Goal: Information Seeking & Learning: Learn about a topic

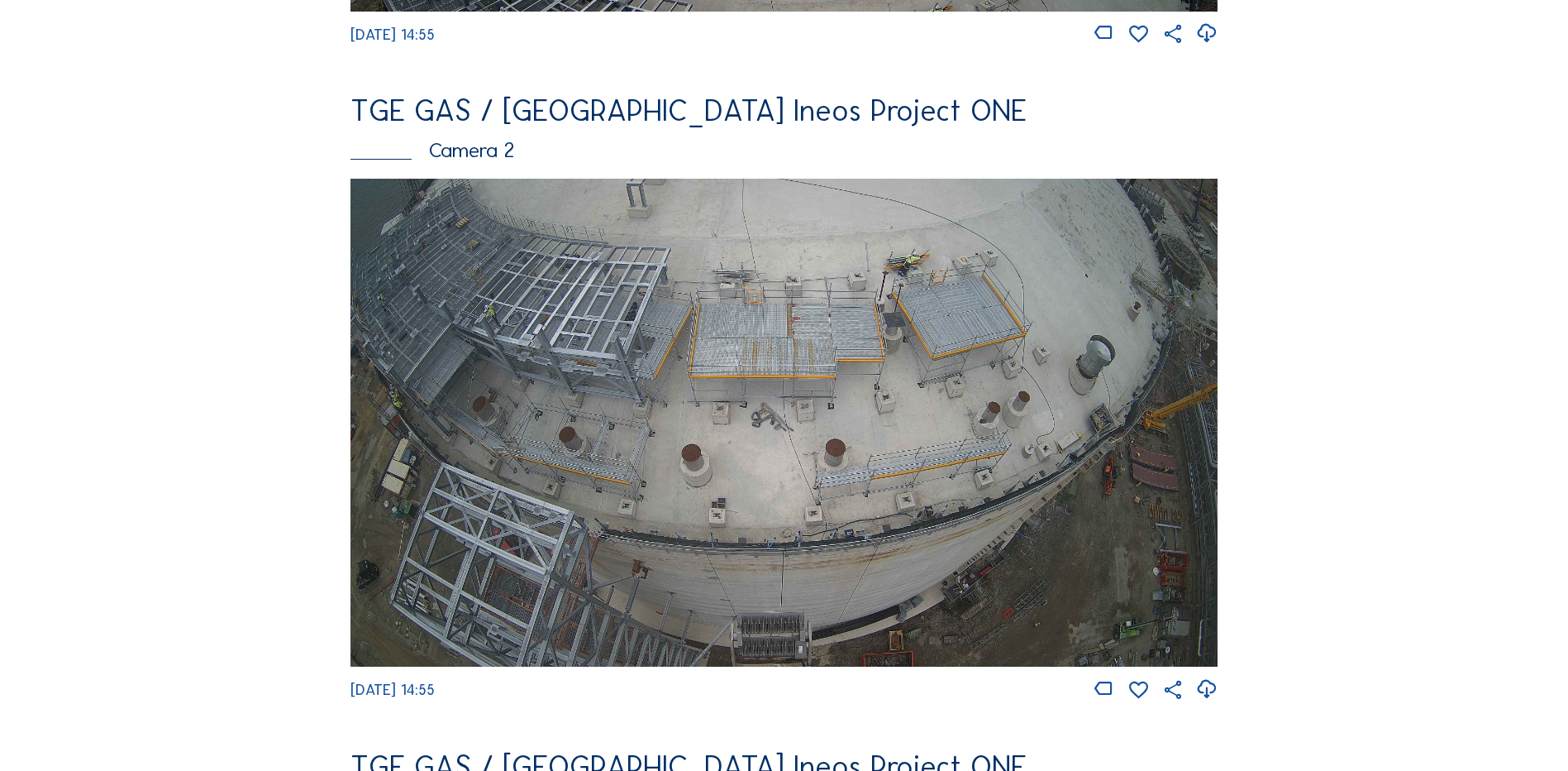
scroll to position [165, 0]
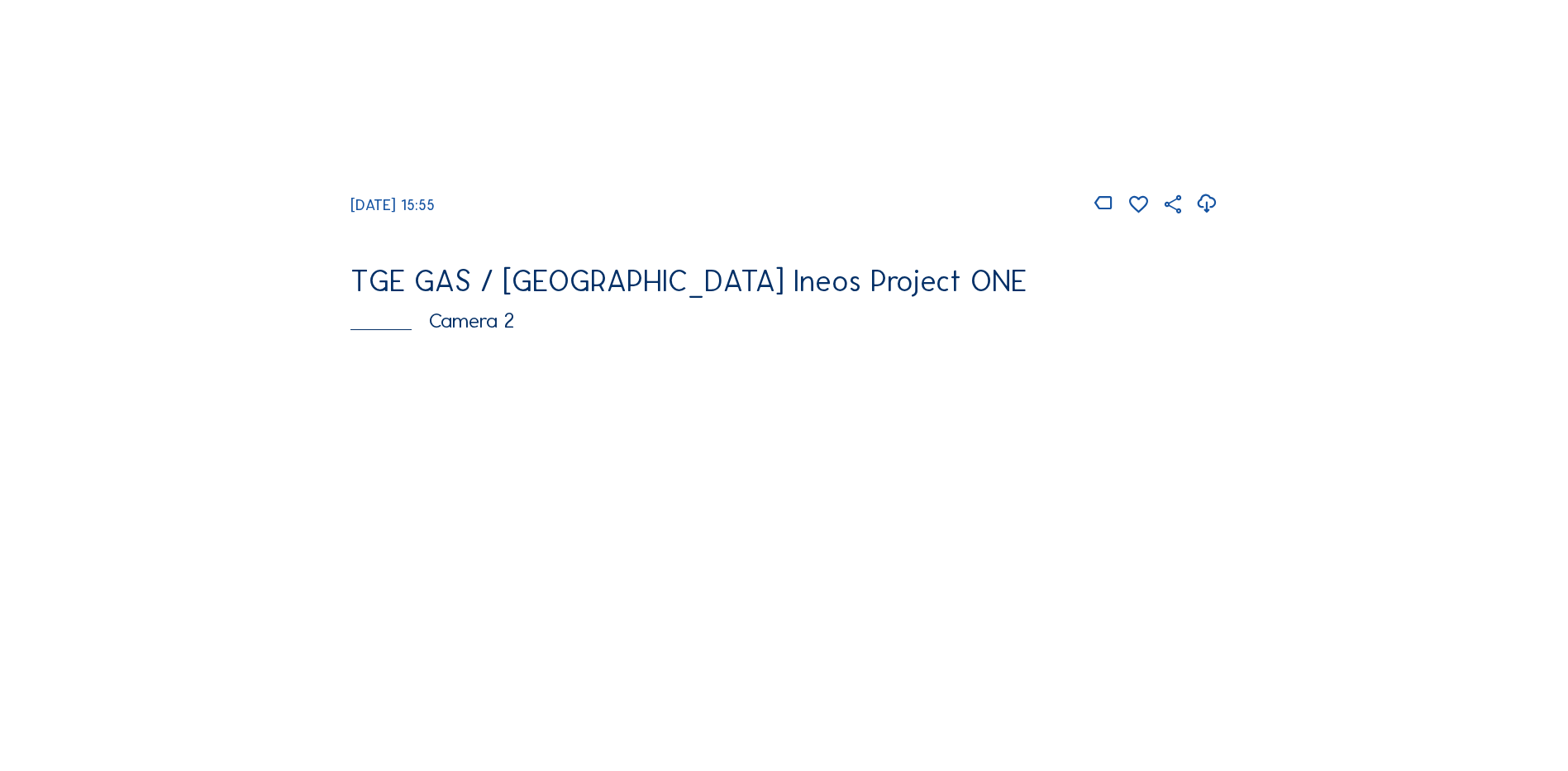
scroll to position [579, 0]
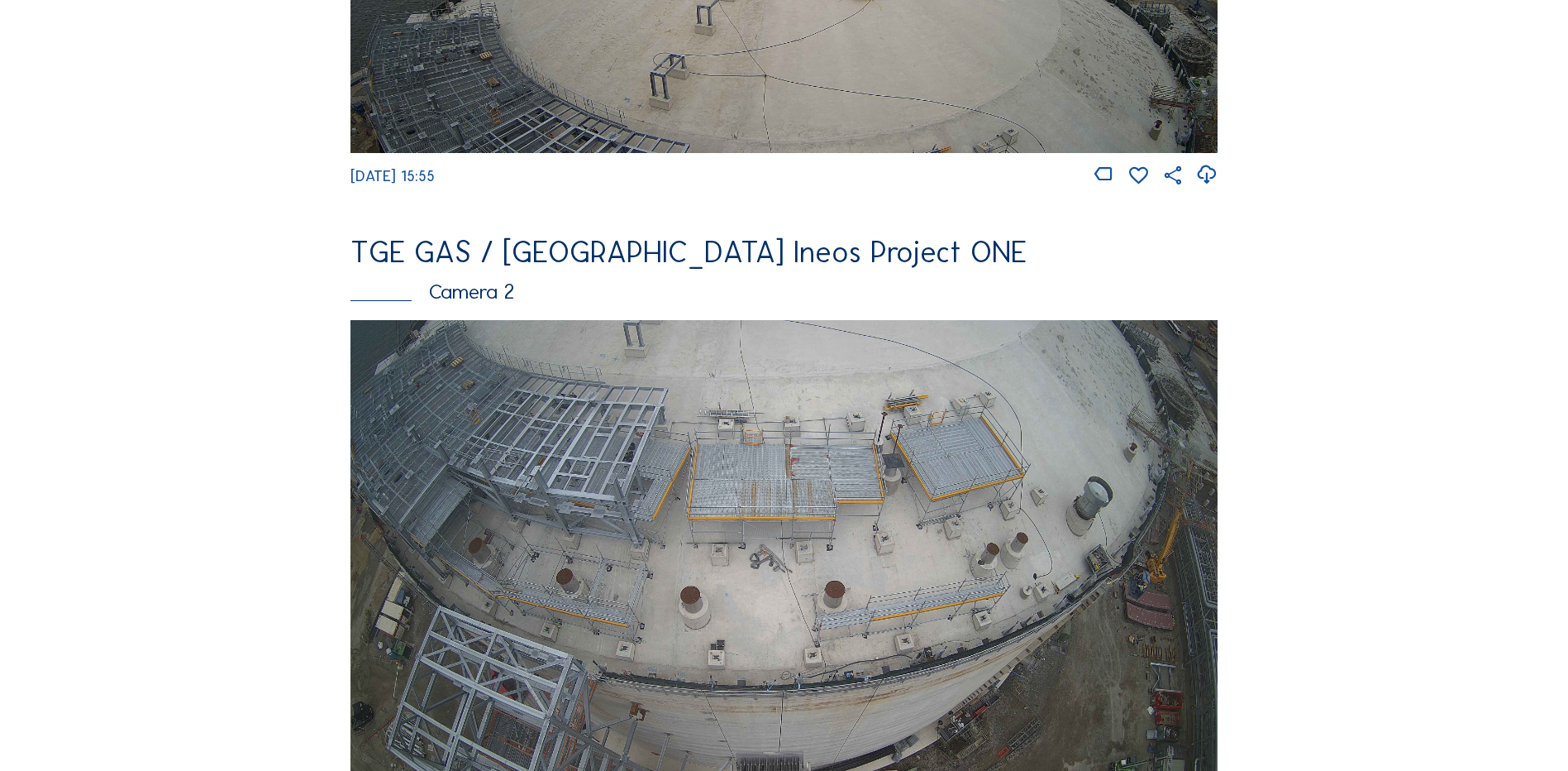
click at [615, 517] on img at bounding box center [784, 564] width 867 height 488
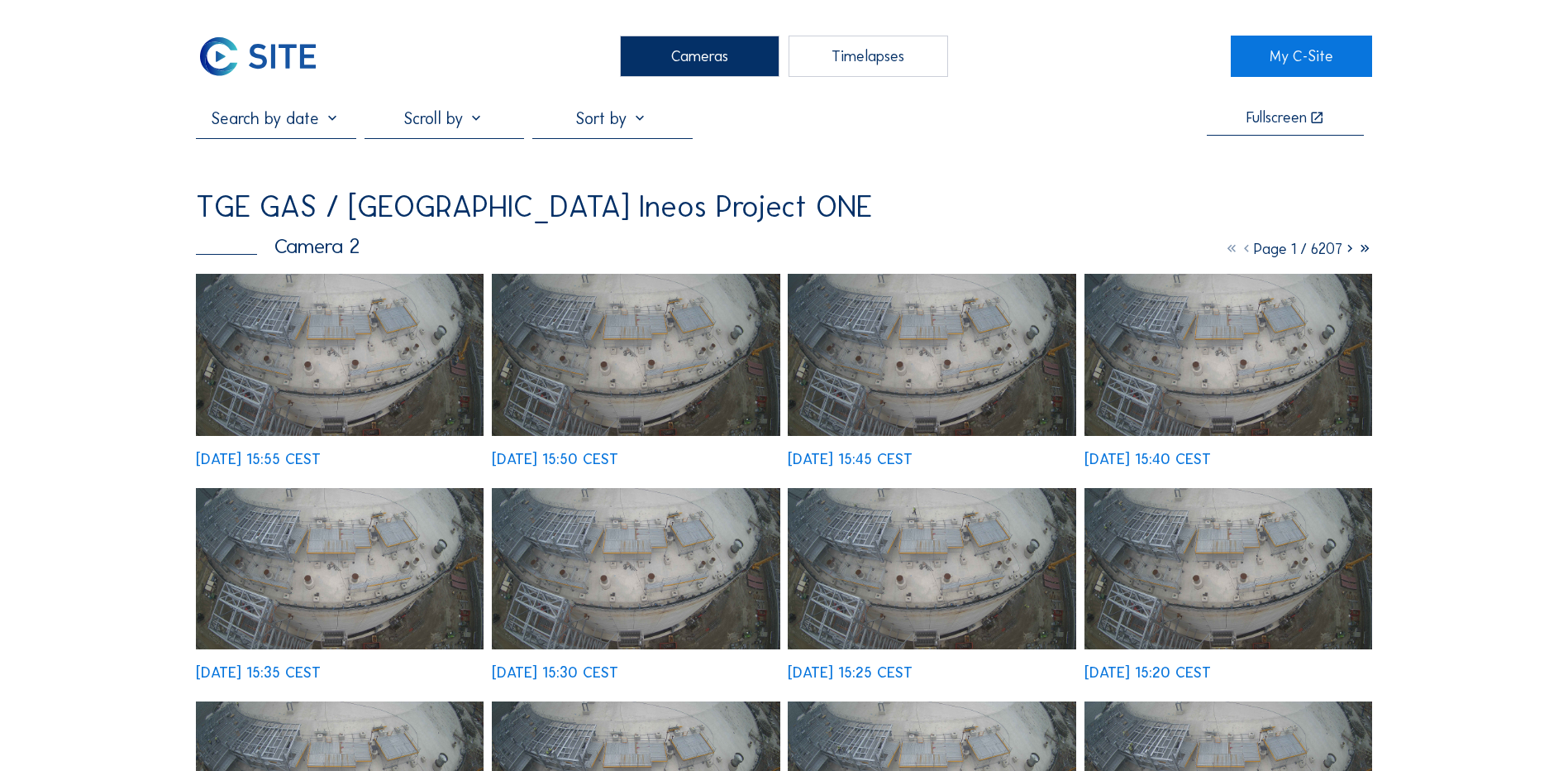
click at [312, 324] on img at bounding box center [339, 354] width 287 height 162
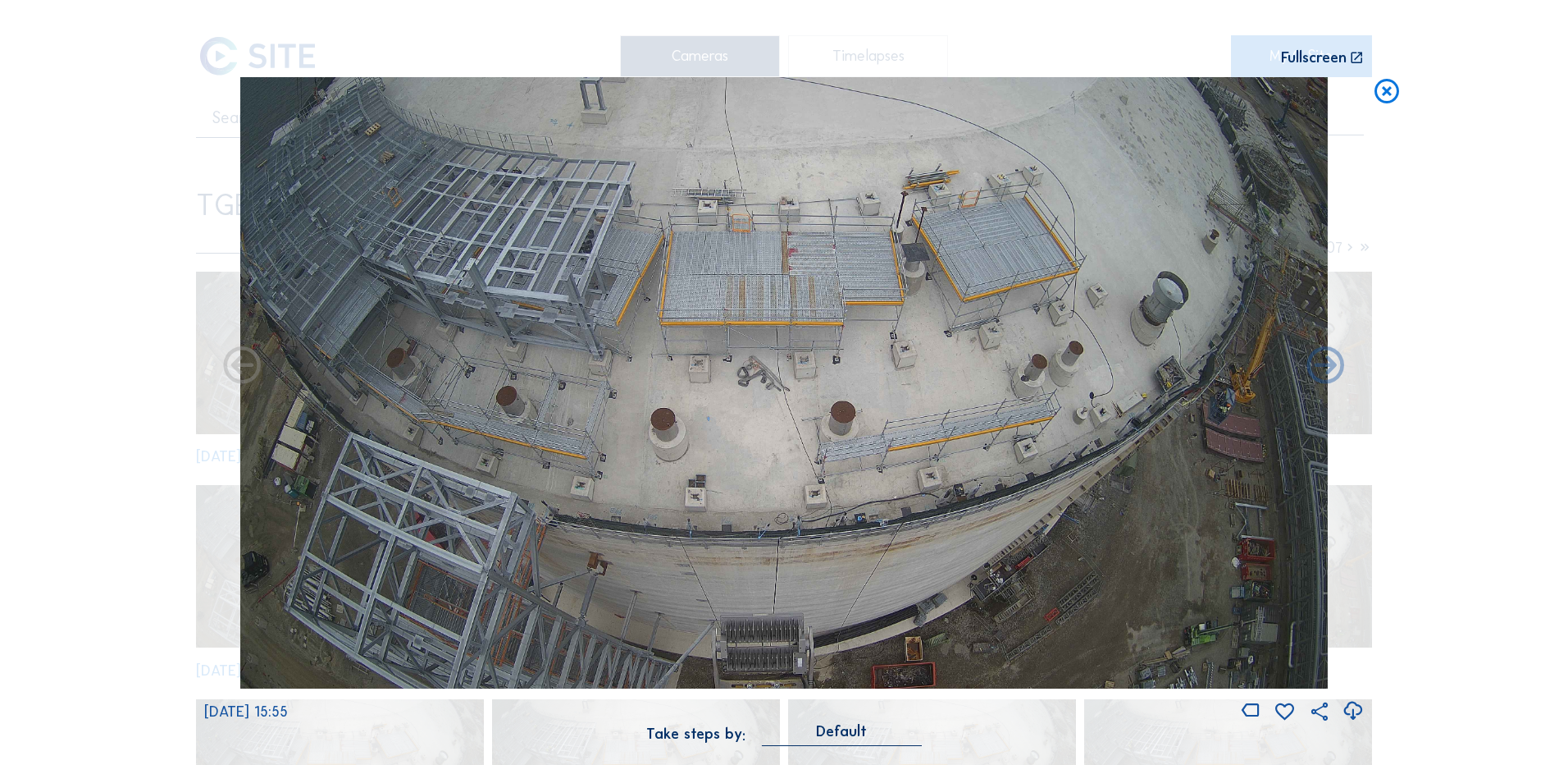
click at [1350, 709] on icon at bounding box center [1353, 711] width 22 height 27
click at [170, 283] on div "Scroll to travel through time | Press 'Alt' Button + Scroll to Zoom | Click and…" at bounding box center [784, 382] width 1568 height 765
click at [1388, 92] on icon at bounding box center [1386, 92] width 29 height 30
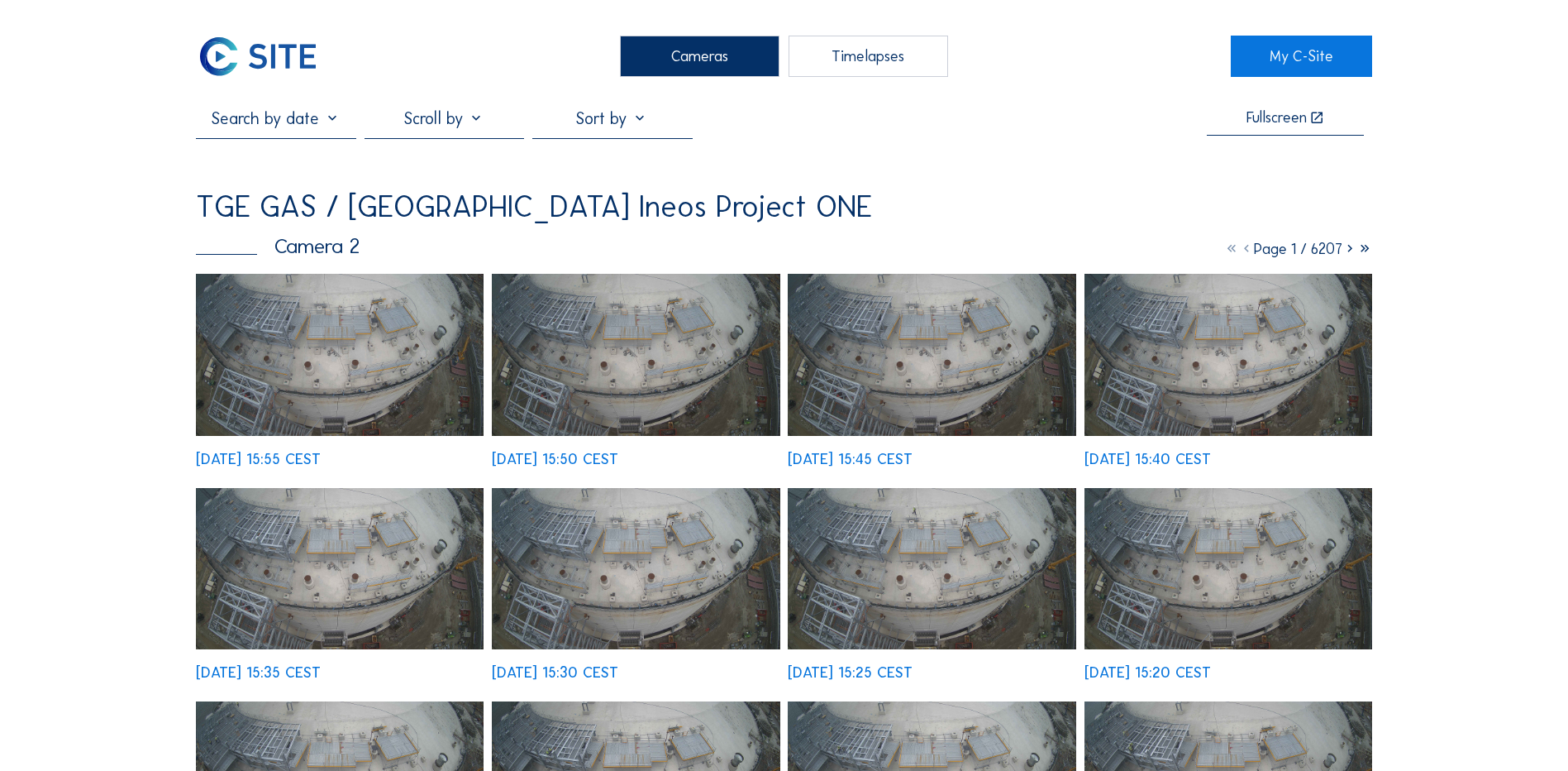
click at [720, 56] on div "Cameras" at bounding box center [699, 56] width 160 height 42
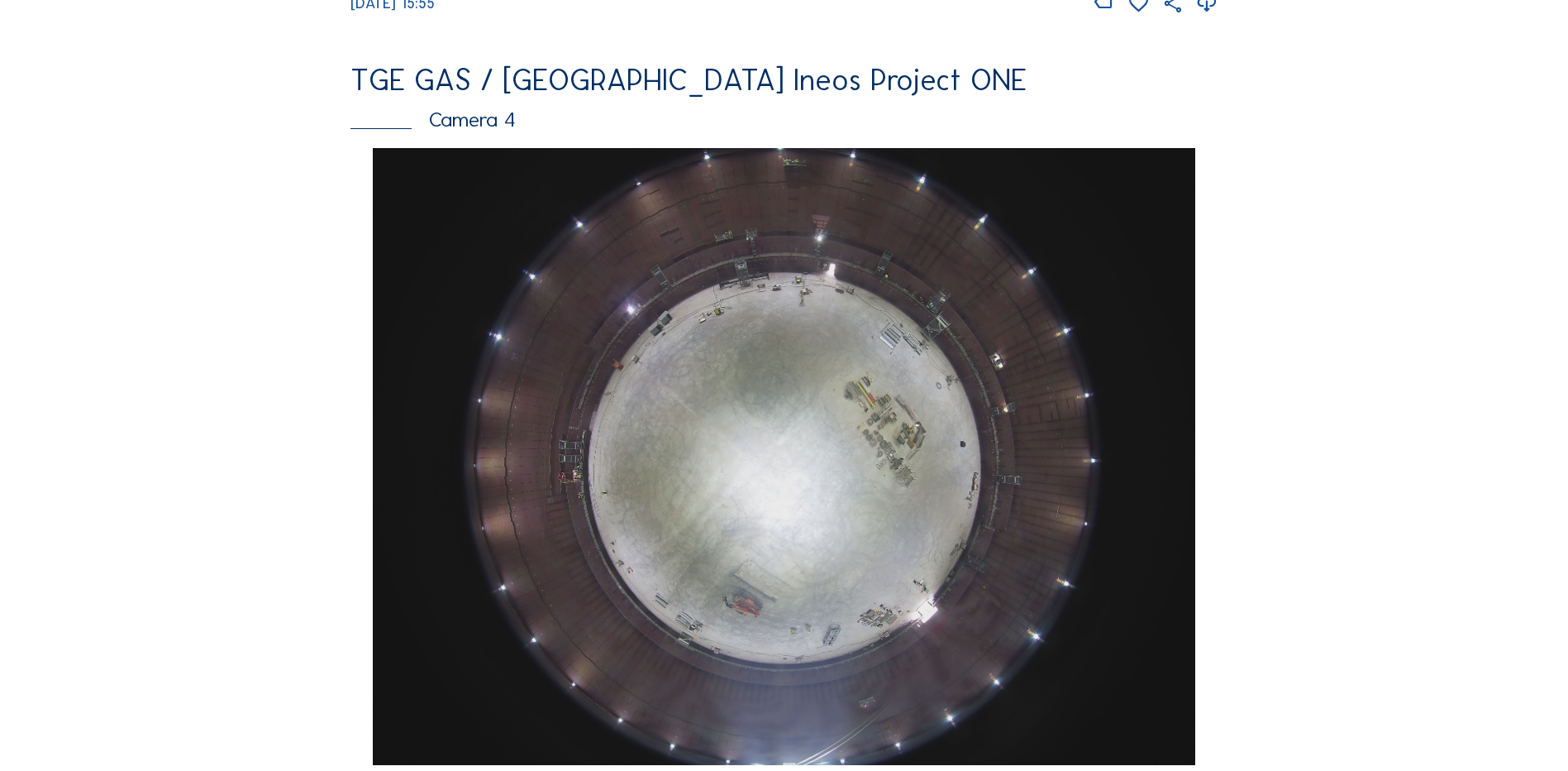
scroll to position [1406, 0]
click at [784, 351] on img at bounding box center [784, 457] width 822 height 617
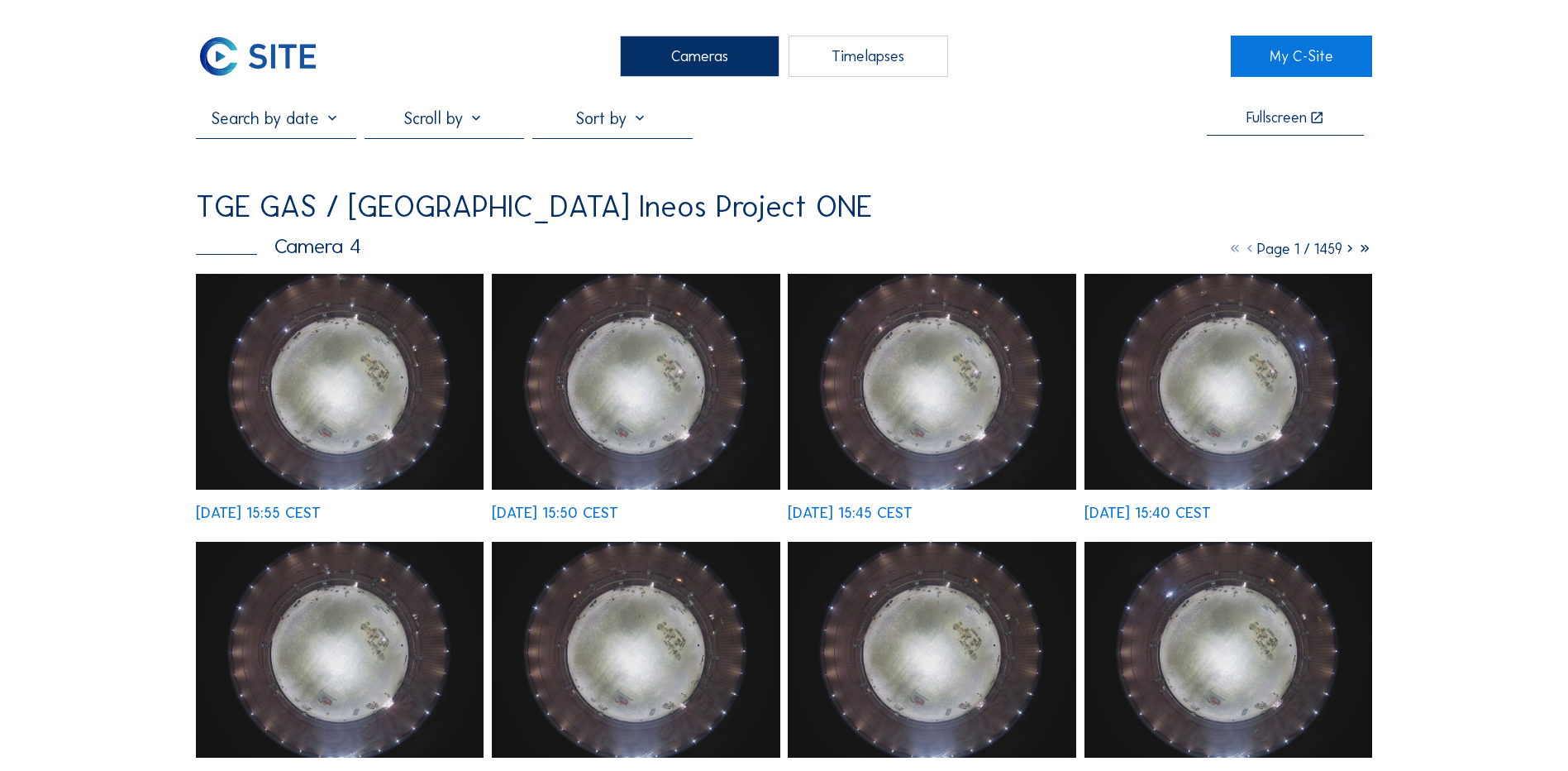
click at [364, 366] on img at bounding box center [339, 381] width 287 height 216
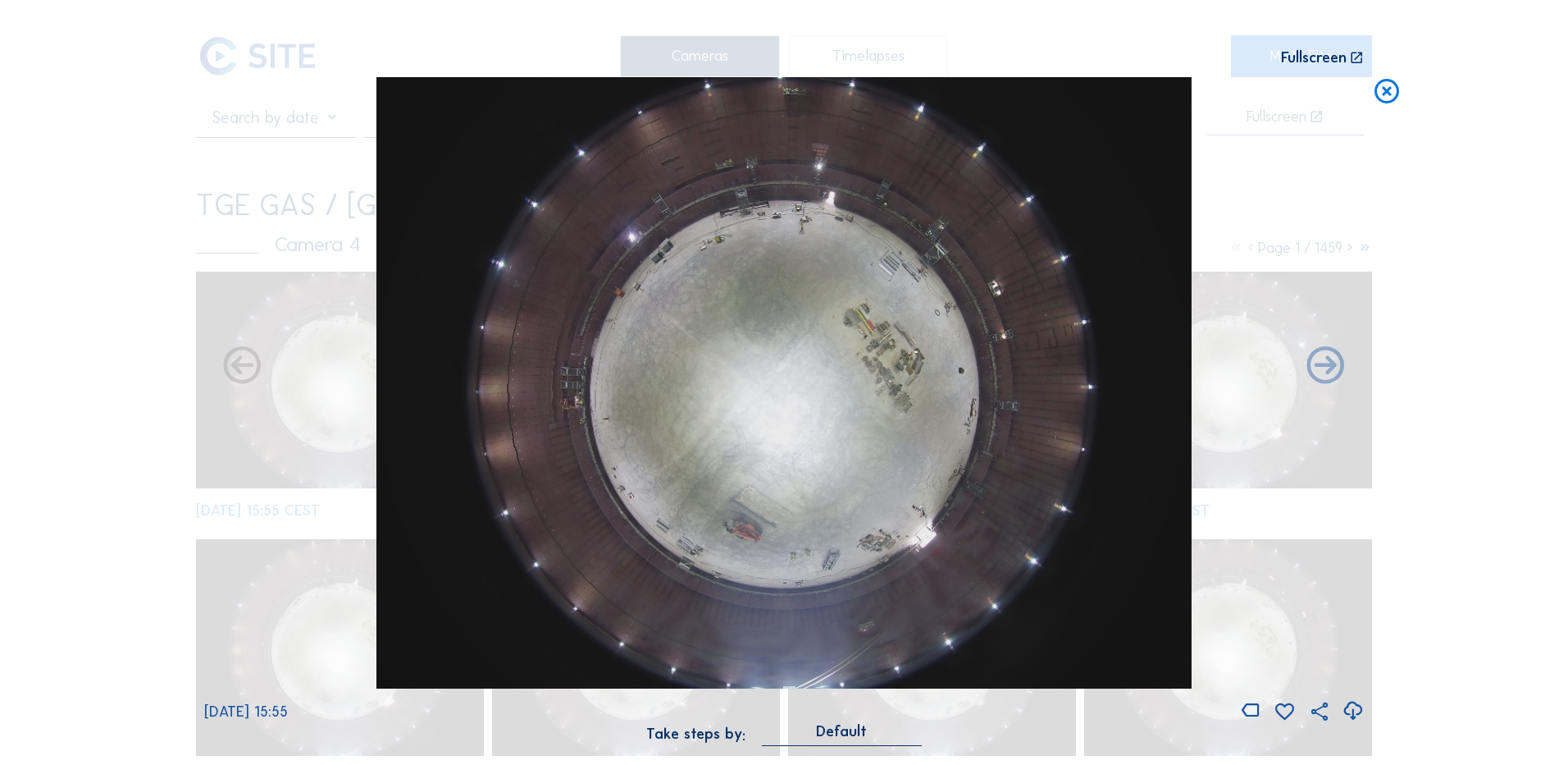
click at [1352, 712] on icon at bounding box center [1353, 711] width 22 height 27
click at [165, 334] on div "Scroll to travel through time | Press 'Alt' Button + Scroll to Zoom | Click and…" at bounding box center [784, 382] width 1568 height 765
click at [1390, 100] on icon at bounding box center [1386, 92] width 29 height 30
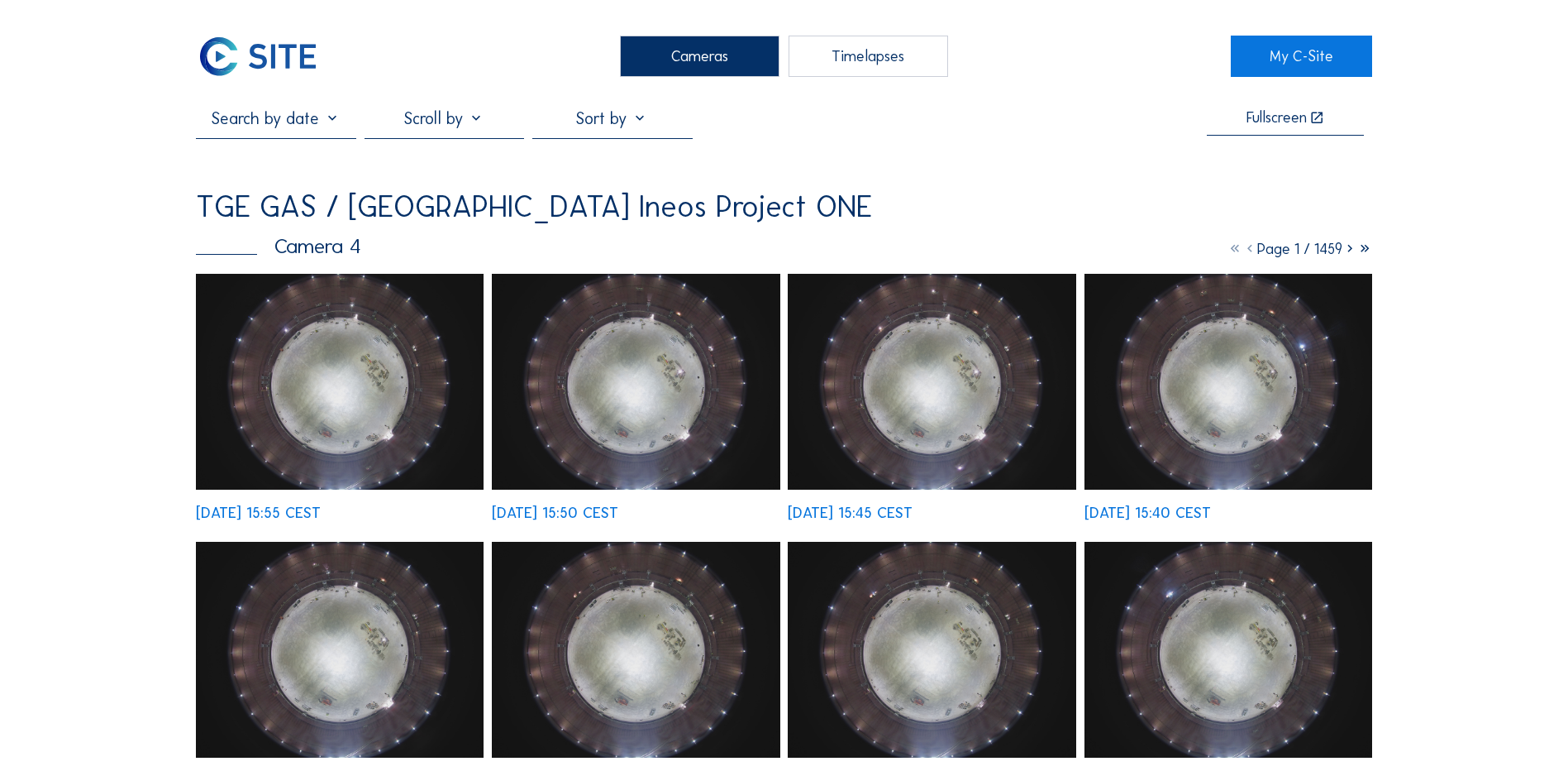
click at [720, 56] on div "Cameras" at bounding box center [699, 56] width 160 height 42
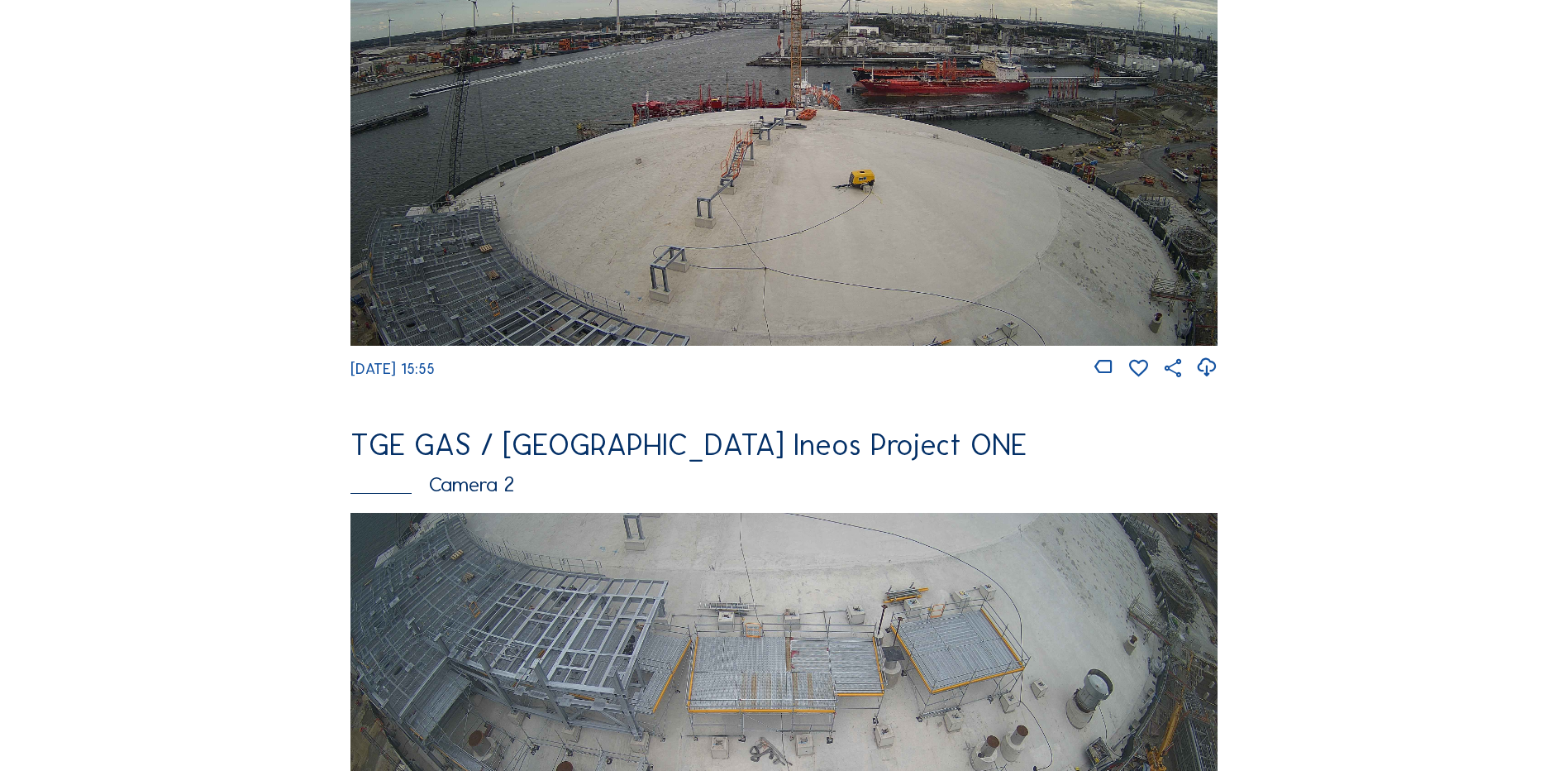
scroll to position [413, 0]
